Goal: Information Seeking & Learning: Understand process/instructions

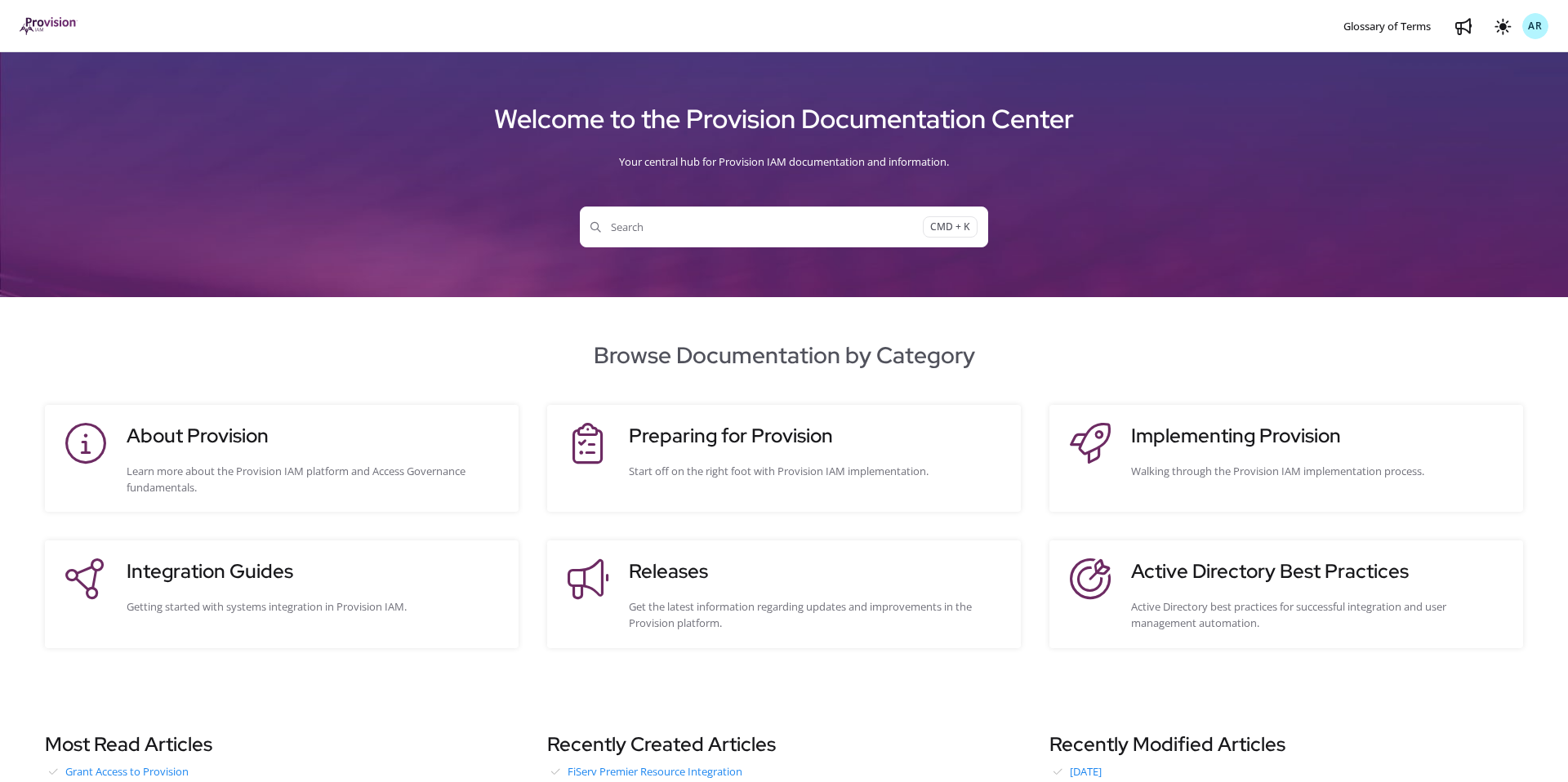
click at [282, 582] on h3 "Integration Guides" at bounding box center [315, 572] width 376 height 29
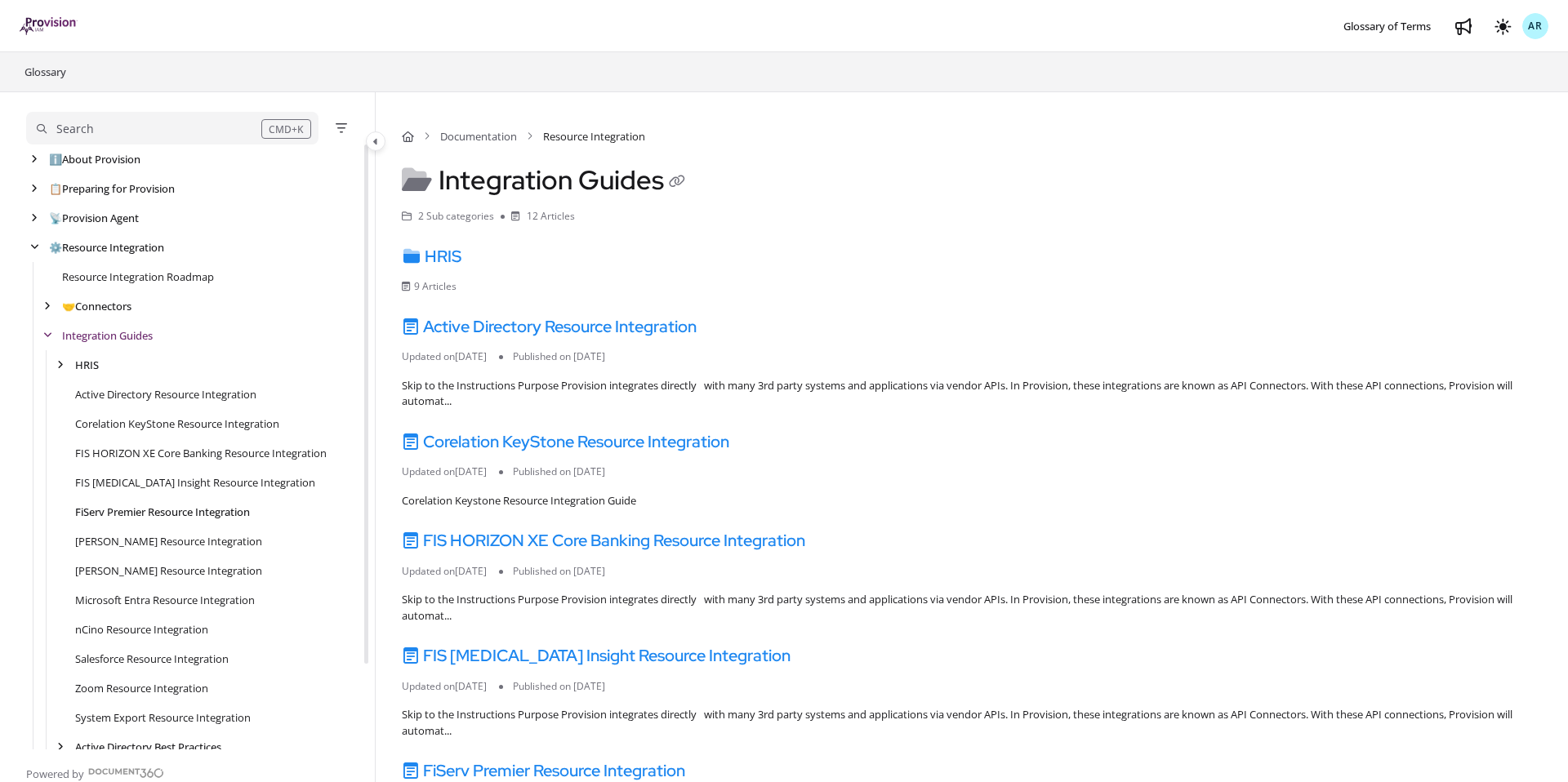
scroll to position [29, 0]
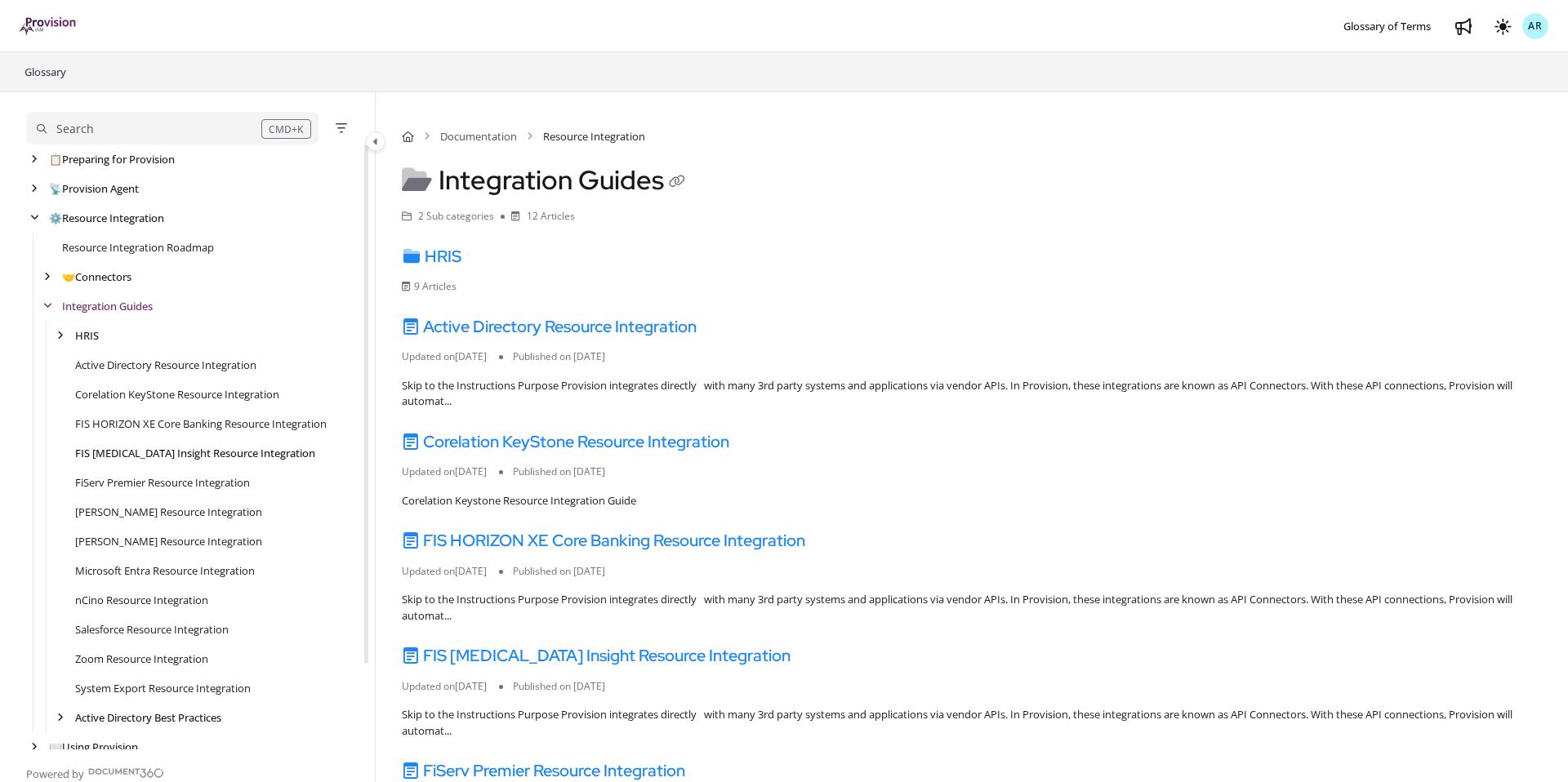
click at [164, 455] on link "FIS IBS Insight Resource Integration" at bounding box center [195, 454] width 240 height 16
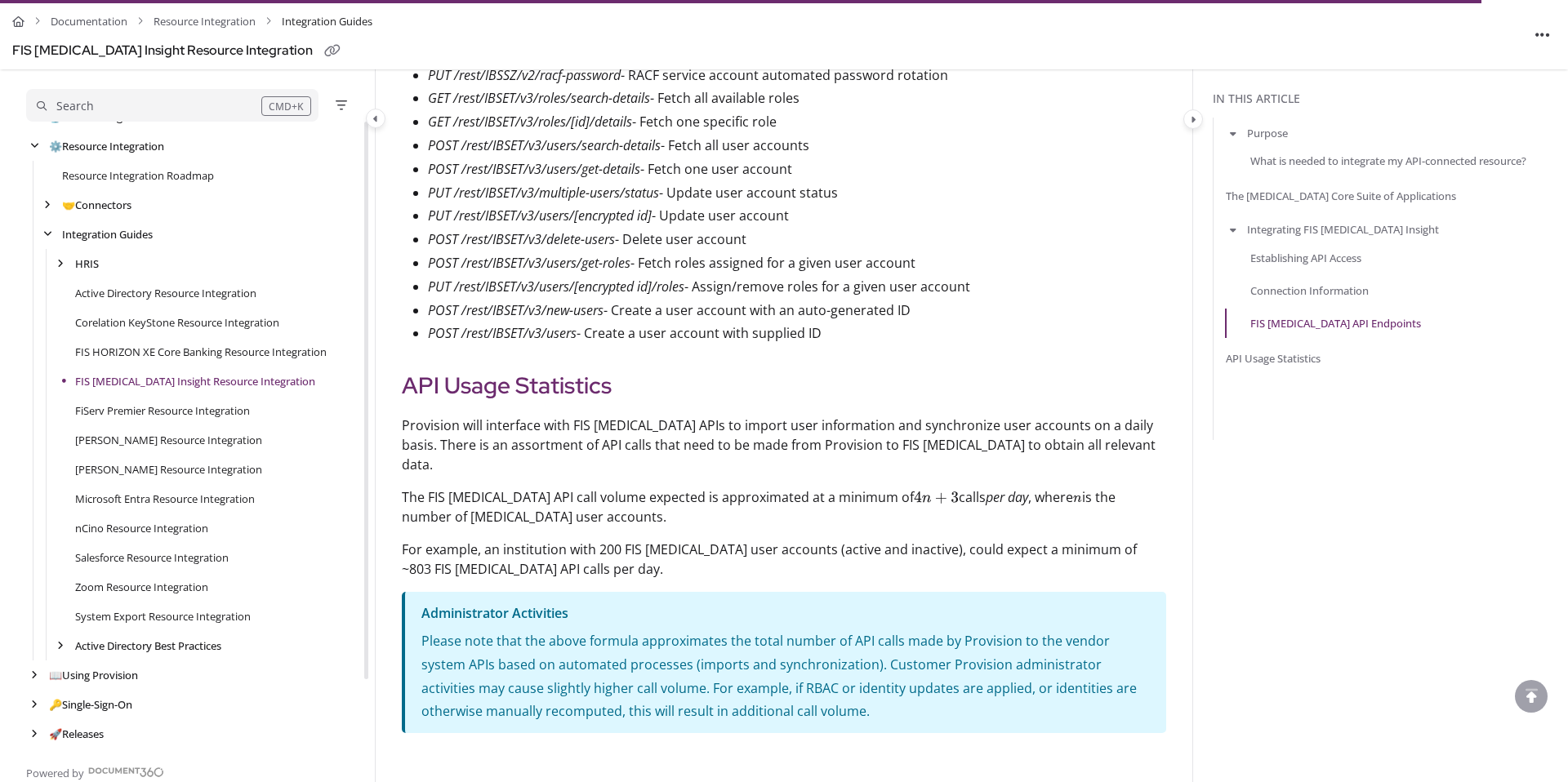
scroll to position [3237, 0]
